Goal: Transaction & Acquisition: Download file/media

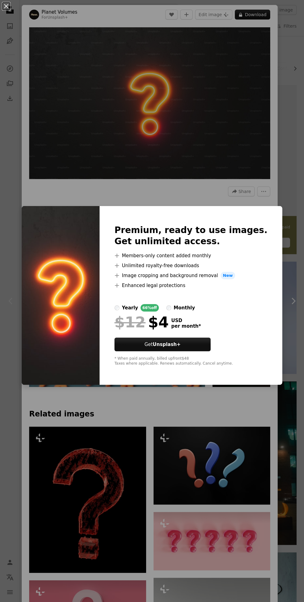
click at [256, 122] on div "An X shape Premium, ready to use images. Get unlimited access. A plus sign Memb…" at bounding box center [152, 301] width 304 height 602
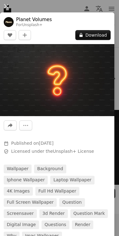
click at [104, 35] on button "A lock Download" at bounding box center [92, 35] width 35 height 10
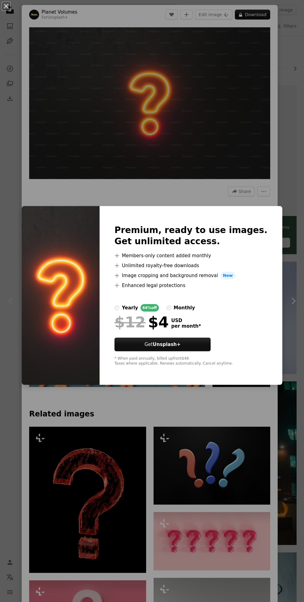
click at [257, 162] on div "An X shape Premium, ready to use images. Get unlimited access. A plus sign Memb…" at bounding box center [152, 301] width 304 height 602
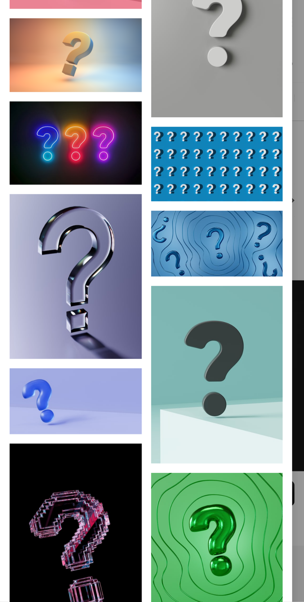
scroll to position [508, 0]
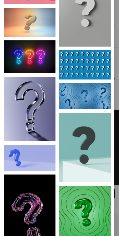
click at [48, 115] on img at bounding box center [30, 109] width 52 height 65
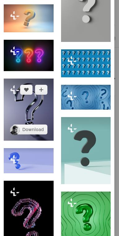
click at [54, 141] on img at bounding box center [29, 110] width 50 height 62
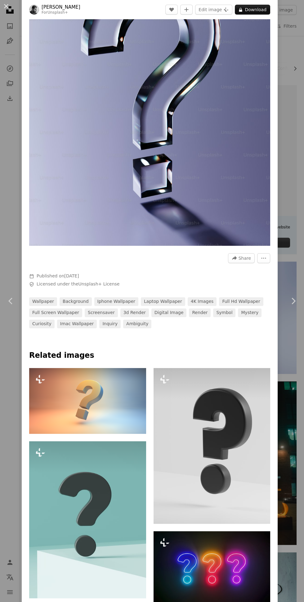
scroll to position [84, 0]
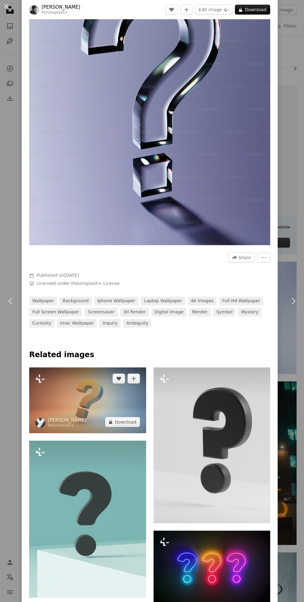
click at [121, 404] on img at bounding box center [87, 401] width 117 height 66
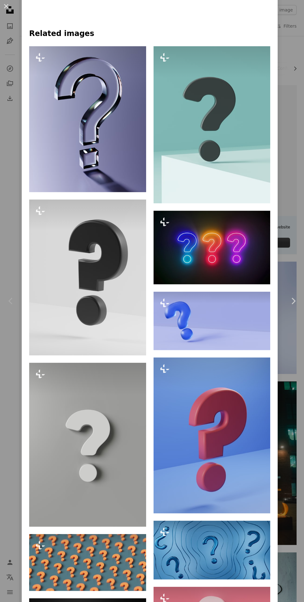
scroll to position [362, 0]
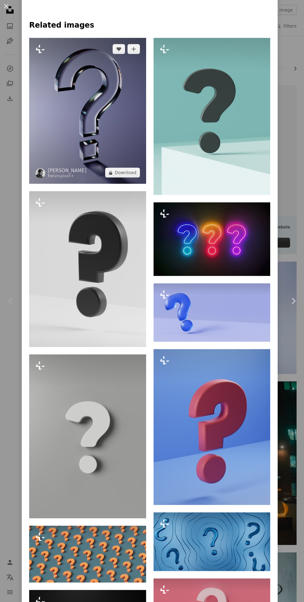
click at [103, 144] on img at bounding box center [87, 111] width 117 height 146
